Goal: Information Seeking & Learning: Learn about a topic

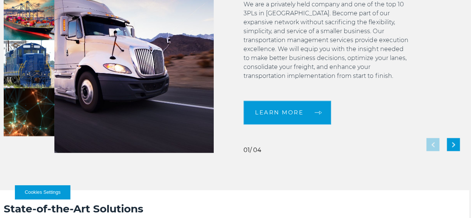
scroll to position [20, 0]
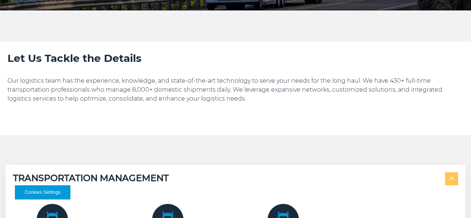
scroll to position [186, 0]
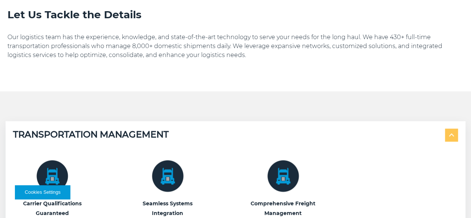
click at [169, 60] on p "Our logistics team has the experience, knowledge, and state-of-the-art technolo…" at bounding box center [235, 46] width 457 height 27
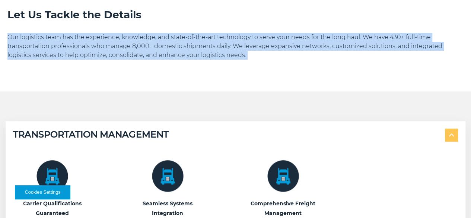
click at [169, 60] on p "Our logistics team has the experience, knowledge, and state-of-the-art technolo…" at bounding box center [235, 46] width 457 height 27
copy div "Our logistics team has the experience, knowledge, and state-of-the-art technolo…"
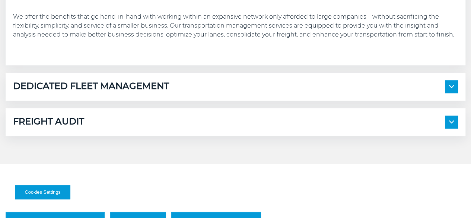
scroll to position [410, 0]
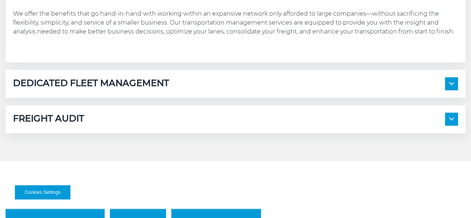
click at [445, 126] on span at bounding box center [451, 119] width 13 height 13
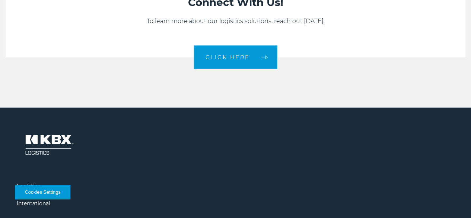
scroll to position [894, 0]
